Goal: Communication & Community: Answer question/provide support

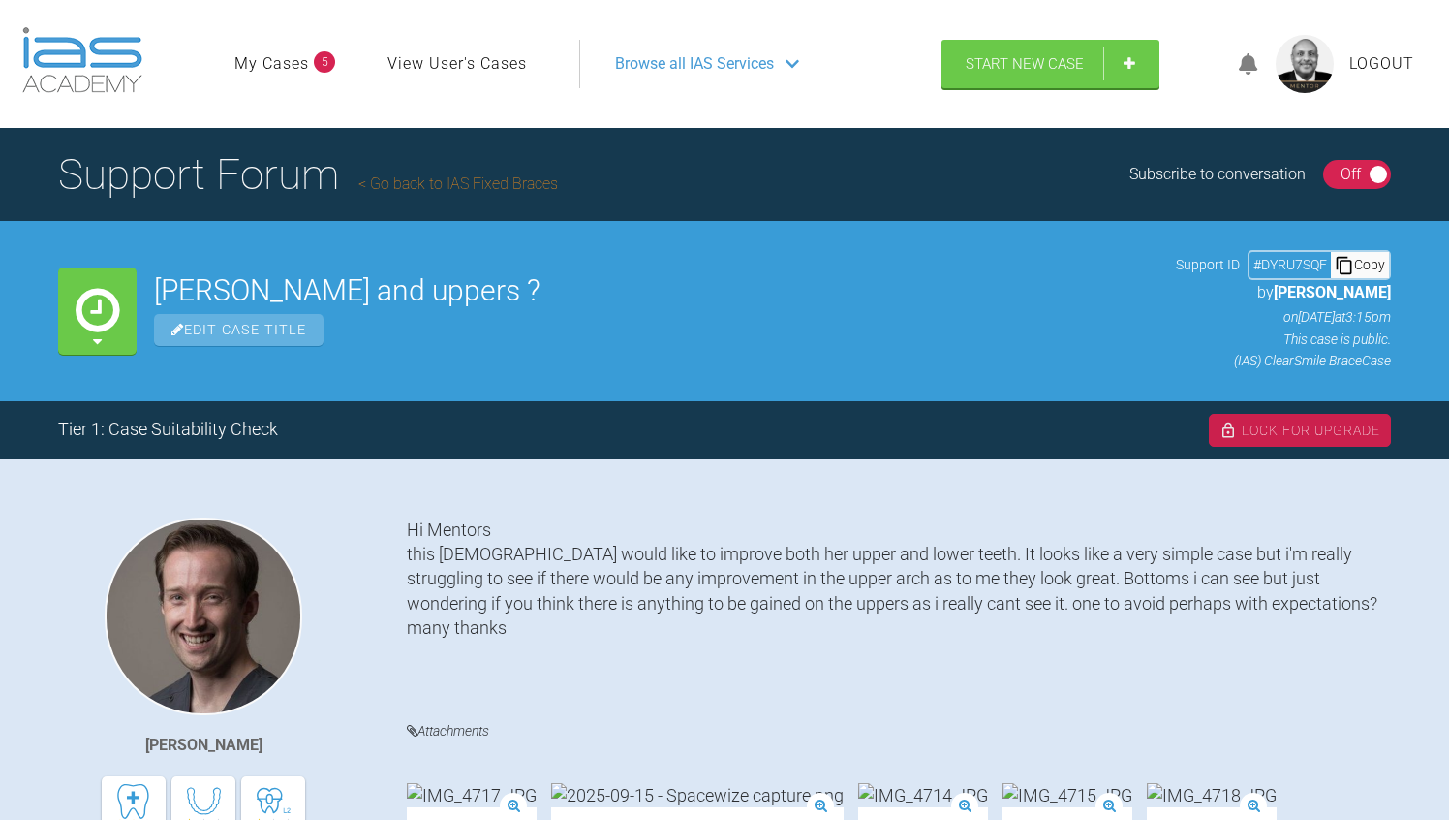
click at [1327, 169] on div "On Off" at bounding box center [1357, 174] width 69 height 29
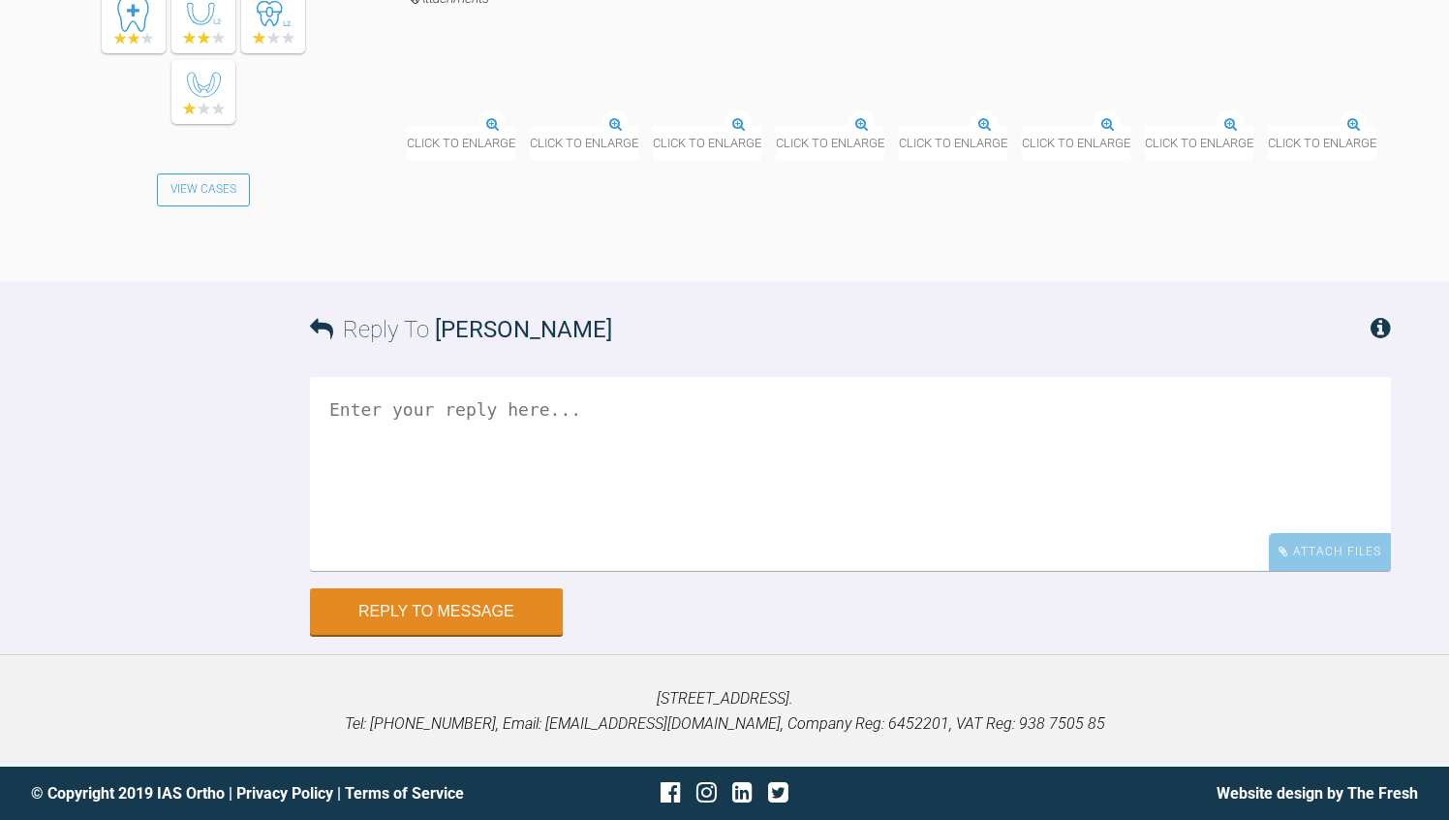
scroll to position [4504, 0]
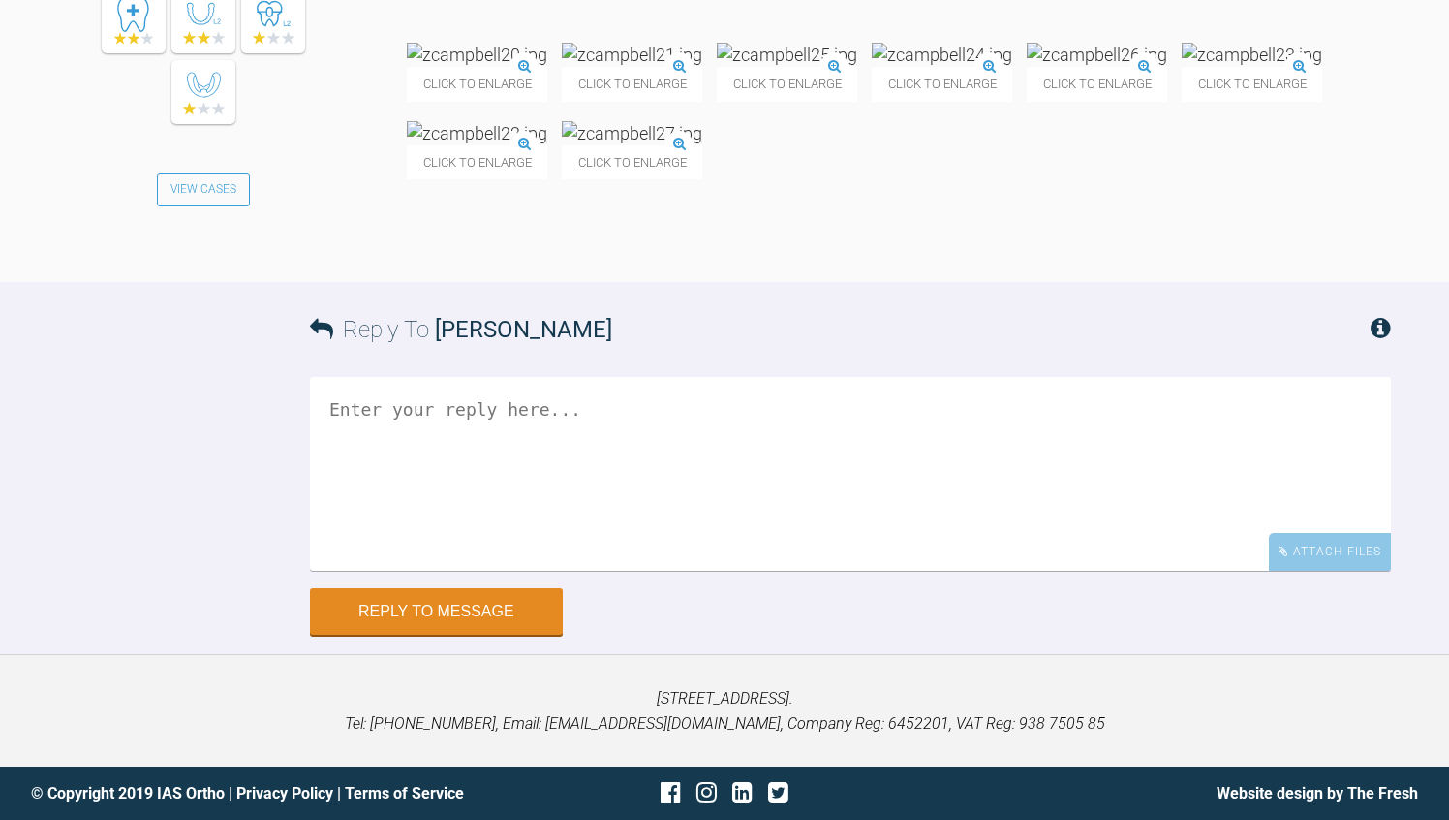
click at [485, 571] on textarea at bounding box center [850, 474] width 1081 height 194
type textarea "Thats fine Olivia. Carry on - you may need to chicane the LR2..."
click at [64, 634] on div "Reply To Olivia Nixon Thats fine Olivia. Carry on - you may need to chicane the…" at bounding box center [724, 458] width 1449 height 353
click at [509, 636] on button "Reply to Message" at bounding box center [436, 613] width 253 height 46
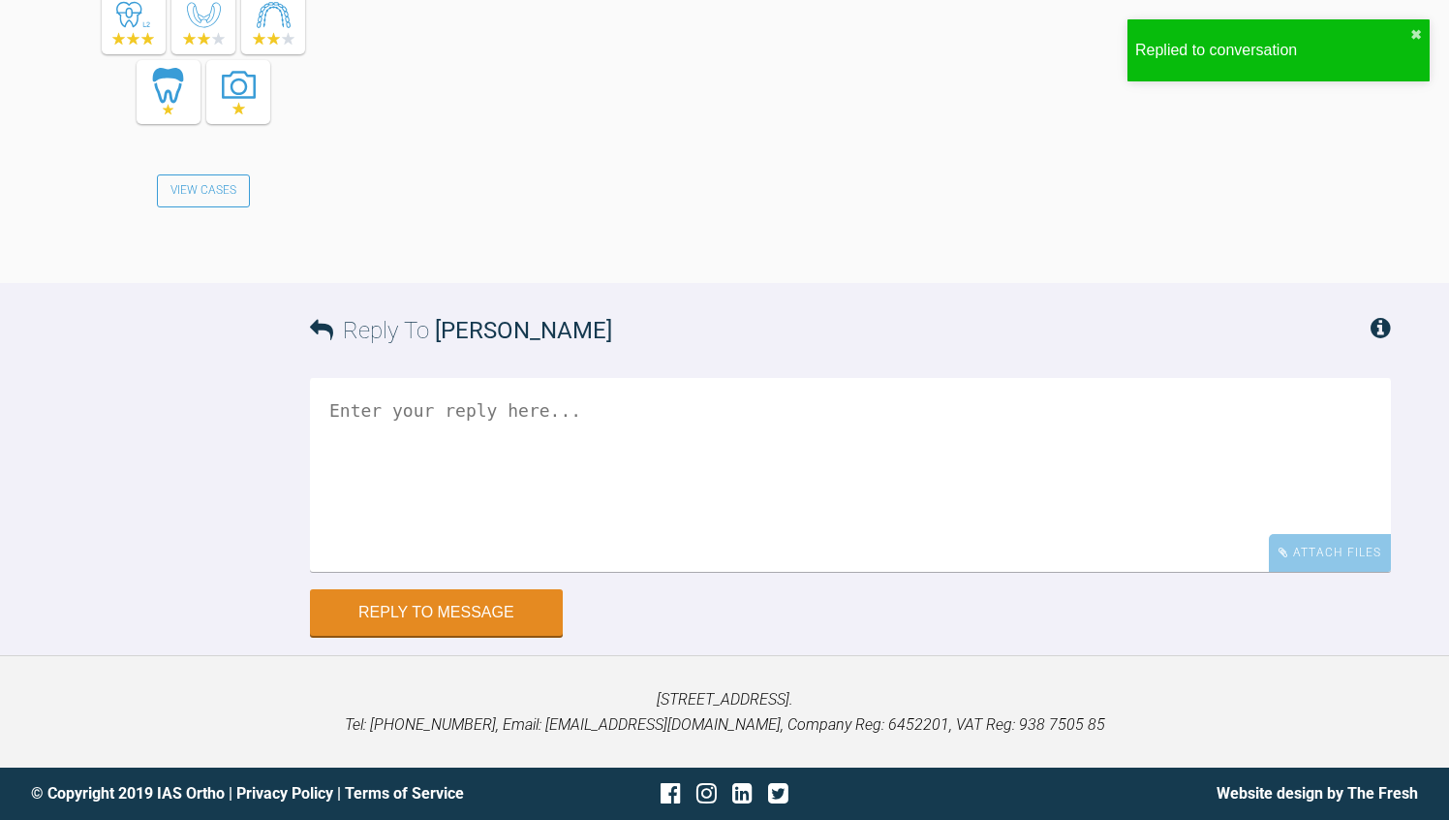
scroll to position [5416, 0]
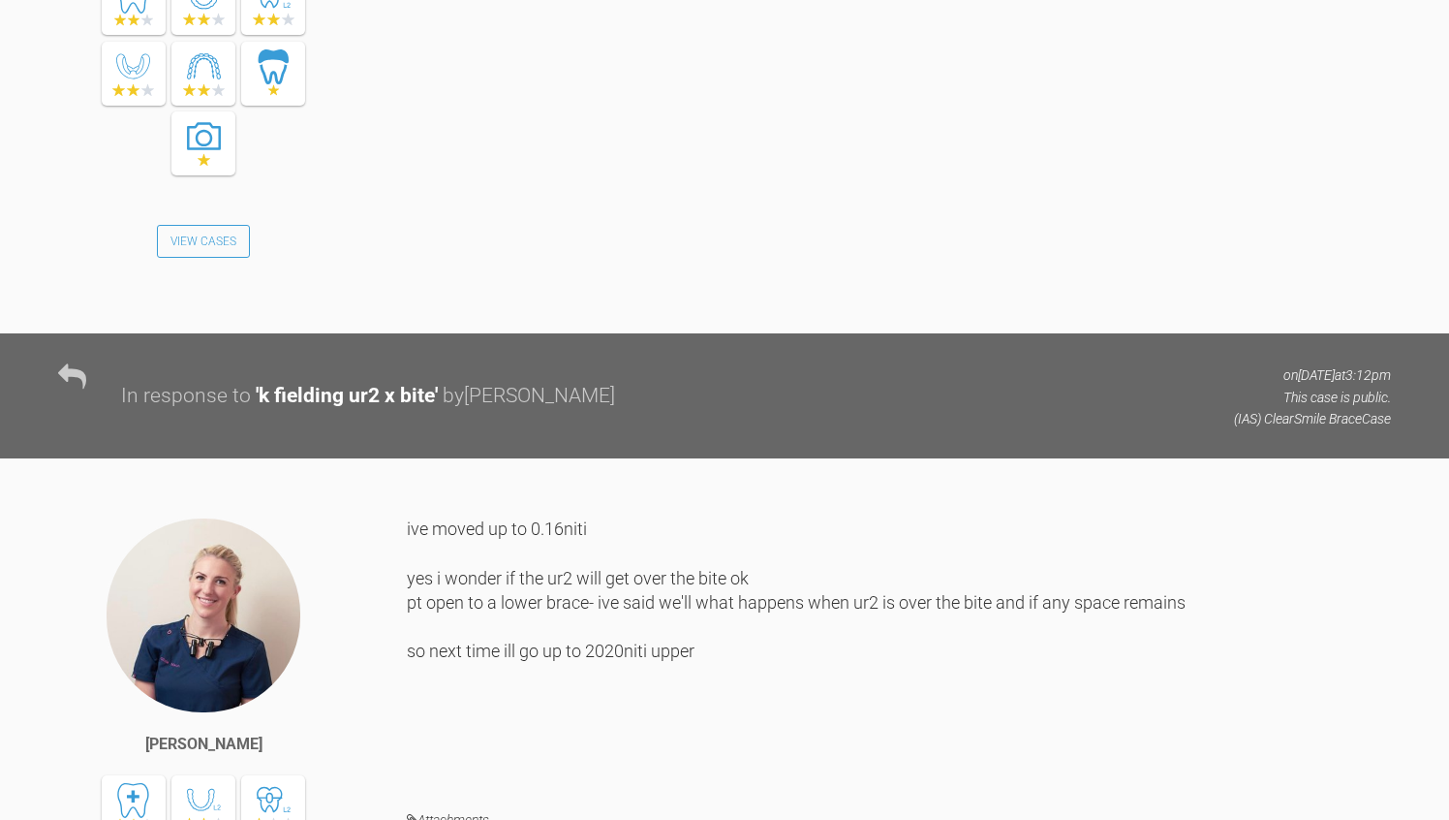
scroll to position [7534, 0]
